Goal: Task Accomplishment & Management: Understand process/instructions

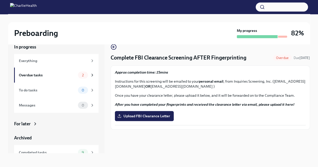
scroll to position [9, 0]
click at [78, 72] on div "2" at bounding box center [83, 74] width 10 height 7
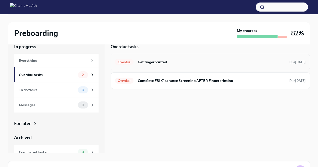
click at [156, 61] on h6 "Get fingerprinted" at bounding box center [212, 62] width 148 height 6
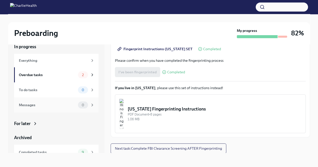
scroll to position [22, 0]
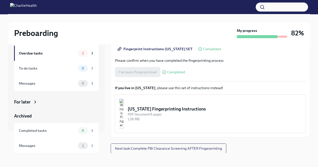
click at [26, 100] on div "For later" at bounding box center [22, 102] width 17 height 6
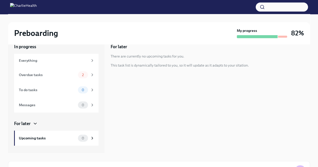
scroll to position [41, 0]
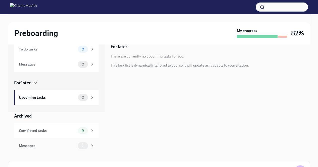
click at [43, 143] on div "Messages" at bounding box center [47, 146] width 57 height 6
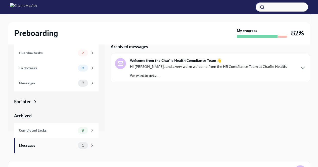
scroll to position [22, 0]
click at [192, 63] on div "Welcome from the Charlie Health Compliance Team 👋 Hi [PERSON_NAME], and a very …" at bounding box center [208, 68] width 157 height 20
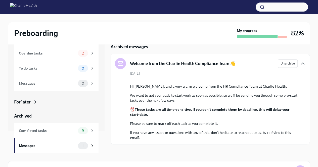
scroll to position [48, 0]
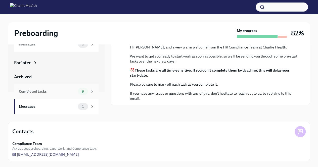
click at [79, 95] on div "Completed tasks 9" at bounding box center [56, 91] width 85 height 15
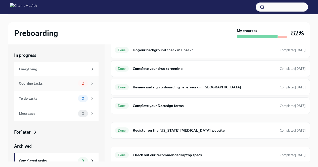
click at [79, 85] on span "2" at bounding box center [83, 84] width 8 height 4
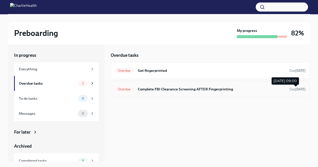
click at [301, 89] on strong "[DATE]" at bounding box center [301, 90] width 11 height 4
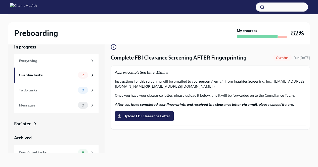
scroll to position [9, 0]
click at [109, 51] on div "In progress Everything Overdue tasks 2 To do tasks 0 Messages 0 For later Archi…" at bounding box center [159, 95] width 302 height 118
click at [114, 48] on icon "button" at bounding box center [114, 47] width 6 height 6
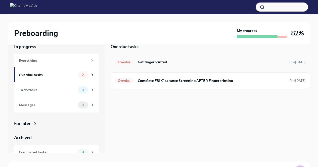
click at [156, 62] on h6 "Get fingerprinted" at bounding box center [212, 62] width 148 height 6
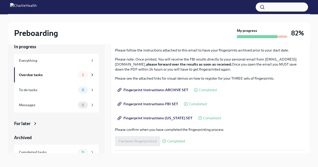
scroll to position [36, 0]
click at [154, 103] on span "Fingerprint Instructions-FBI SET" at bounding box center [149, 104] width 60 height 5
click at [179, 90] on span "Fingerprint Instructions-ARCHIVE SET" at bounding box center [154, 90] width 70 height 5
